Goal: Find specific page/section: Find specific page/section

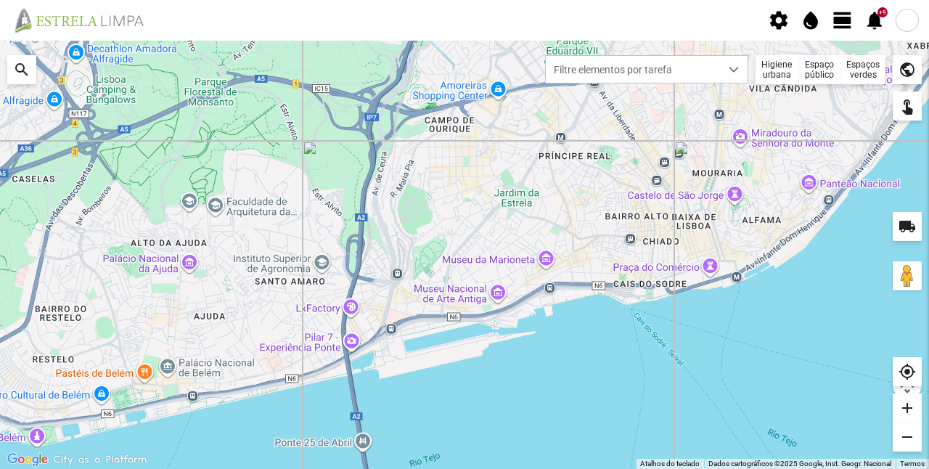
click at [869, 54] on div "Filtre elementos por tarefa Higiene urbana Espaço público Espaços verdes public" at bounding box center [730, 66] width 384 height 36
click at [865, 60] on div "Espaços verdes" at bounding box center [862, 69] width 45 height 29
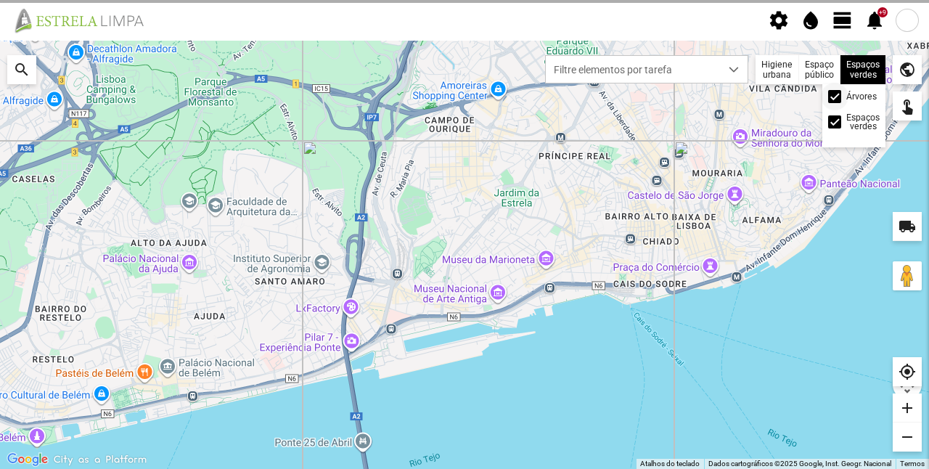
click at [836, 102] on div at bounding box center [834, 96] width 13 height 13
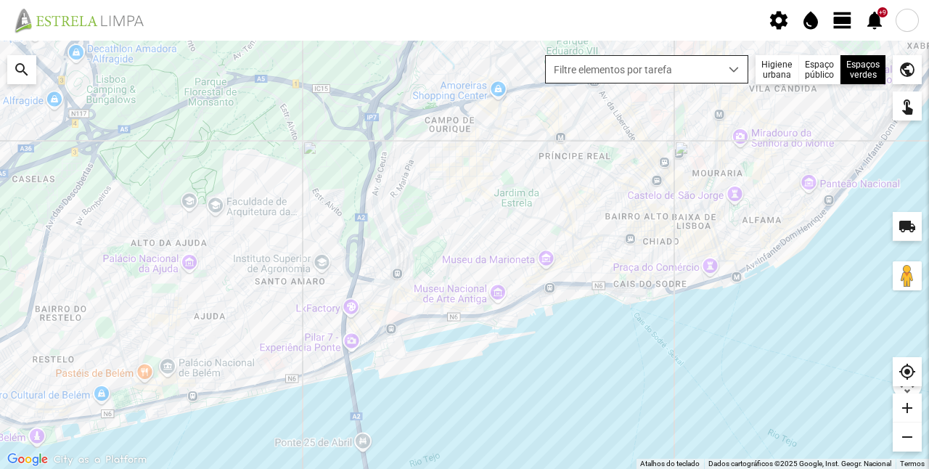
click at [677, 65] on span "Filtre elementos por tarefa" at bounding box center [633, 69] width 174 height 27
click at [668, 73] on span "Filtre elementos por tarefa" at bounding box center [633, 69] width 174 height 27
click at [726, 63] on div "dropdown trigger" at bounding box center [734, 69] width 28 height 27
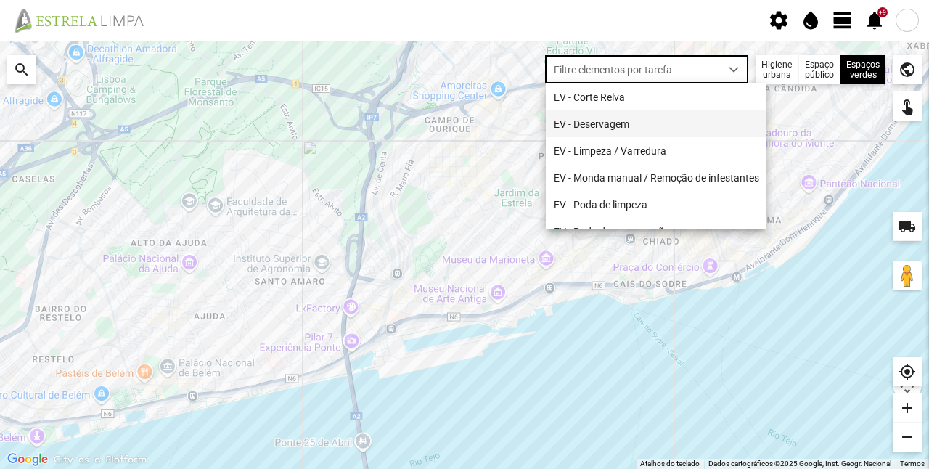
click at [642, 136] on li "EV - Deservagem" at bounding box center [656, 123] width 221 height 27
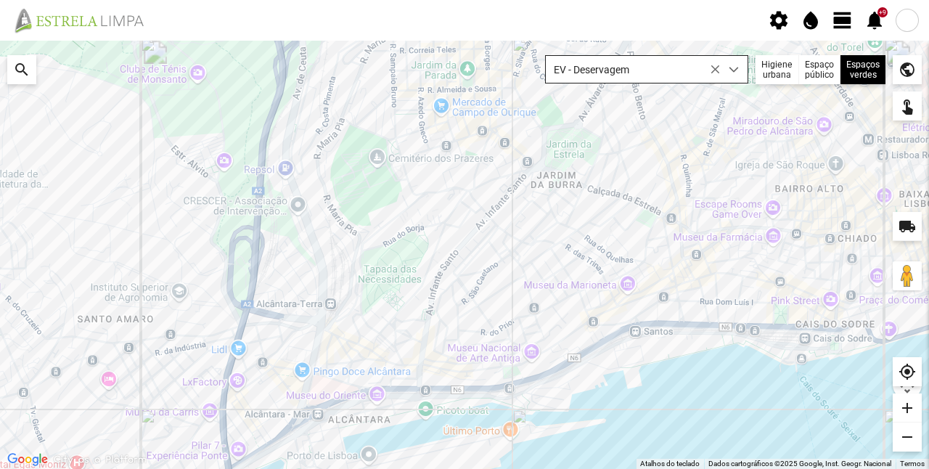
click at [647, 67] on span "EV - Deservagem" at bounding box center [633, 69] width 174 height 27
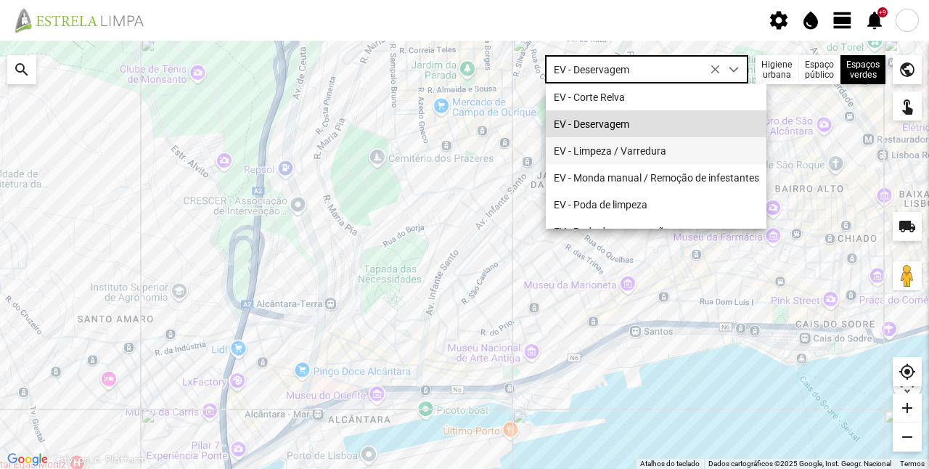
click at [632, 152] on li "EV - Limpeza / Varredura" at bounding box center [656, 150] width 221 height 27
